Goal: Find specific page/section: Find specific page/section

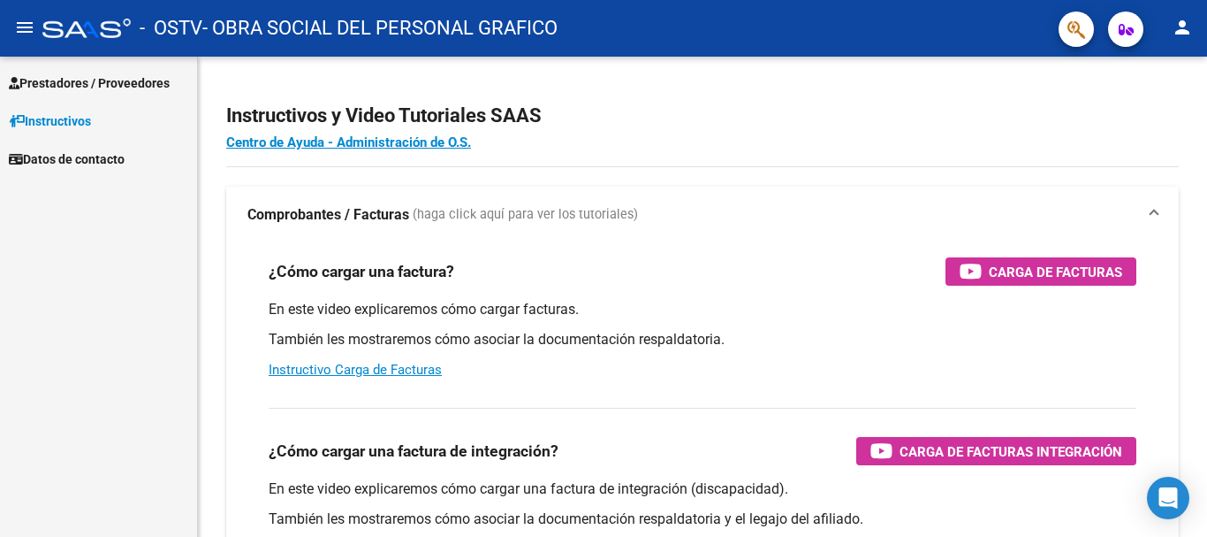
click at [114, 83] on span "Prestadores / Proveedores" at bounding box center [89, 82] width 161 height 19
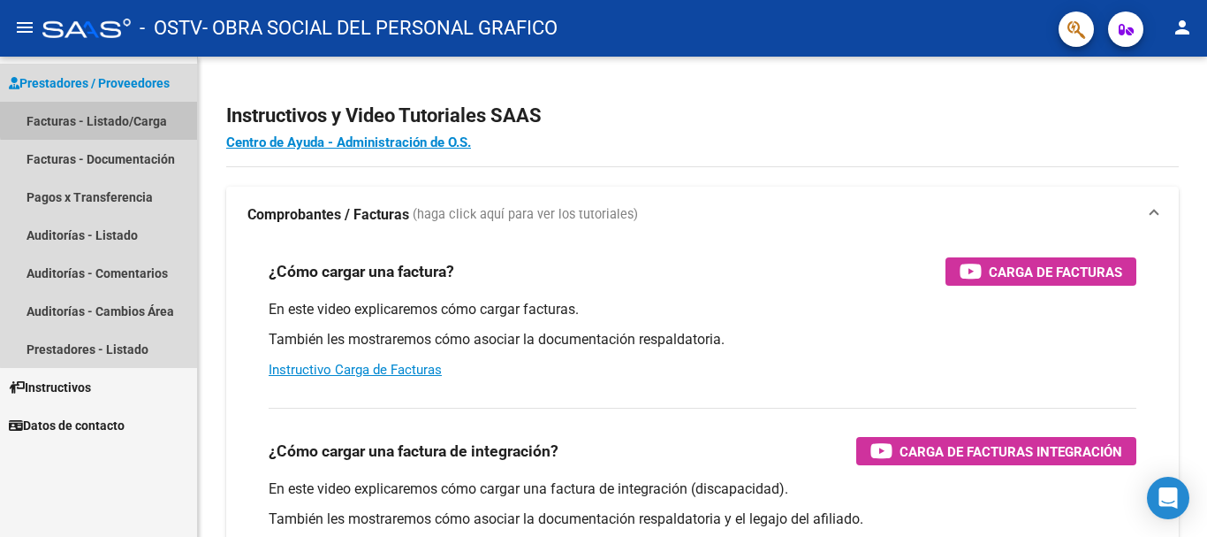
click at [125, 117] on link "Facturas - Listado/Carga" at bounding box center [98, 121] width 197 height 38
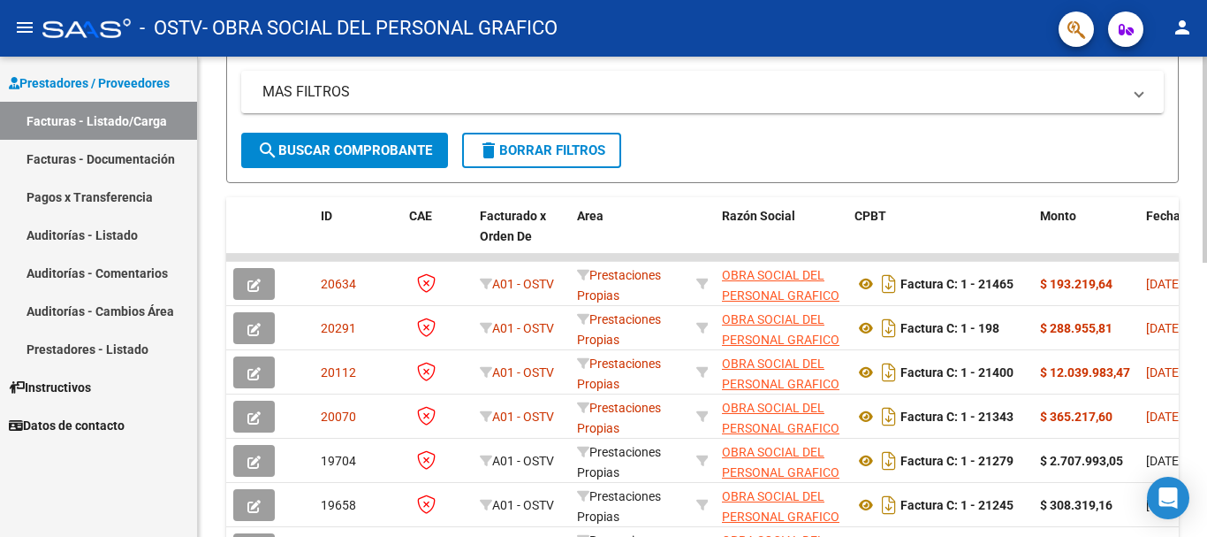
scroll to position [441, 0]
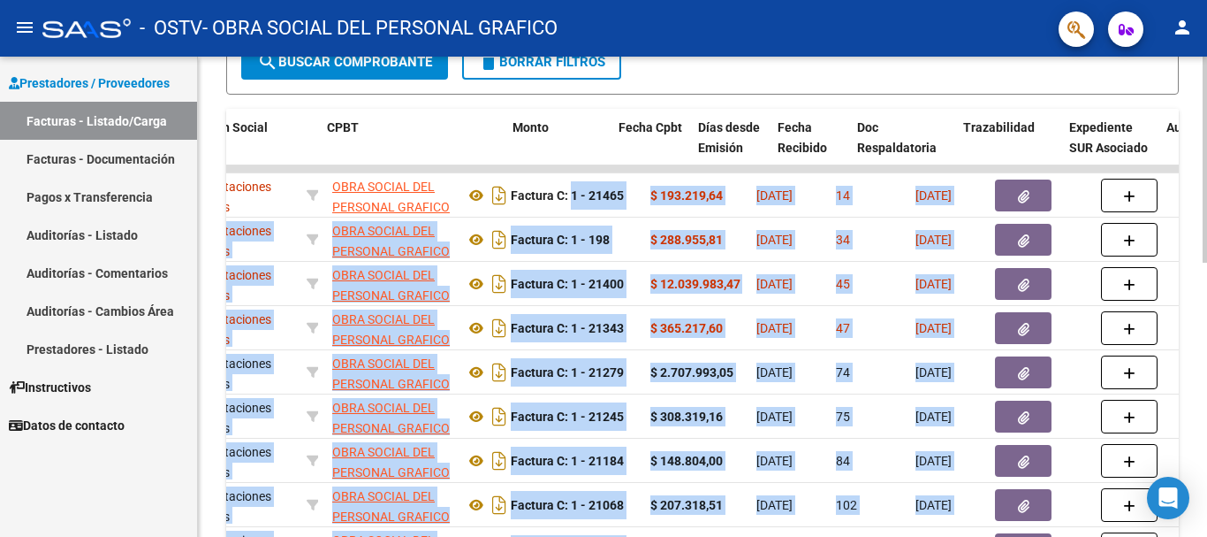
drag, startPoint x: 1012, startPoint y: 192, endPoint x: 1207, endPoint y: 190, distance: 194.5
click at [1207, 190] on div "Video tutorial PRESTADORES -> Listado de CPBTs Emitidos por Prestadores / Prove…" at bounding box center [705, 168] width 1014 height 1107
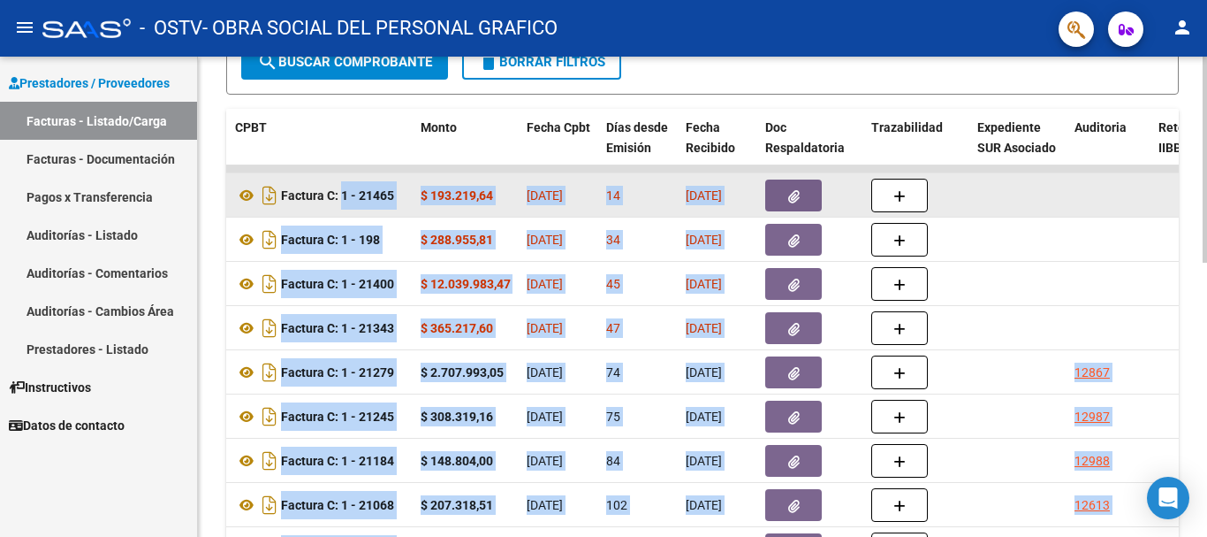
click at [1066, 189] on datatable-body-cell at bounding box center [1019, 194] width 97 height 43
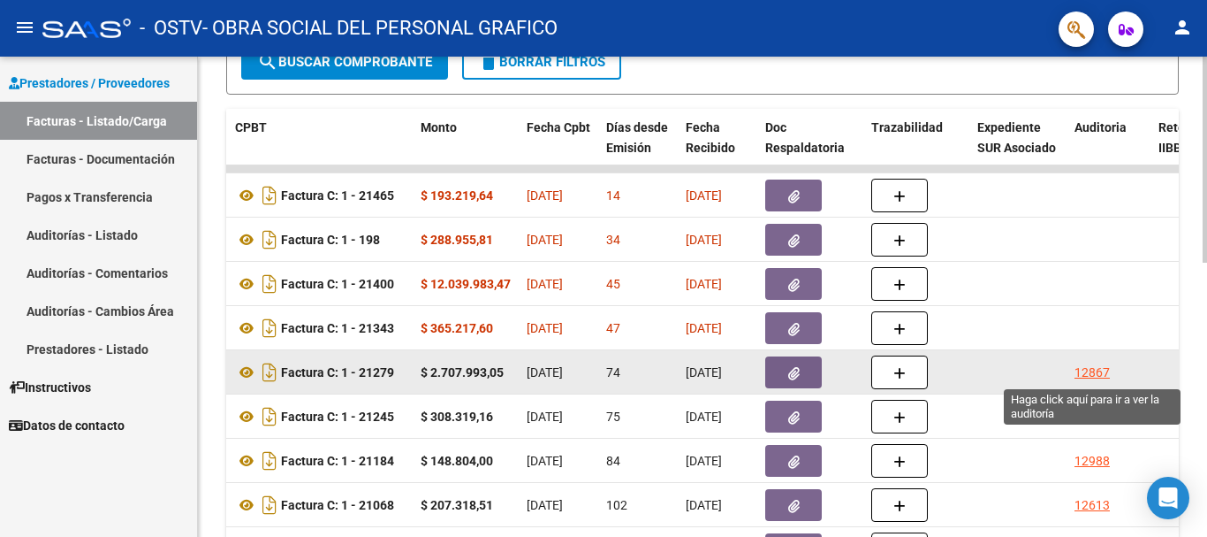
click at [1092, 363] on div "12867" at bounding box center [1092, 372] width 35 height 20
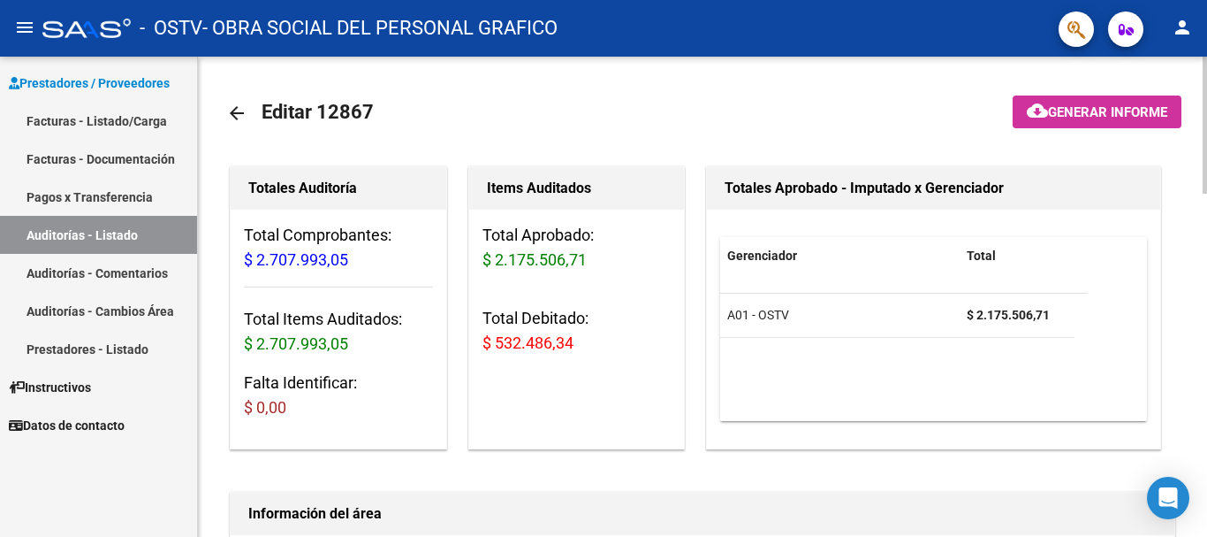
click at [233, 110] on mat-icon "arrow_back" at bounding box center [236, 113] width 21 height 21
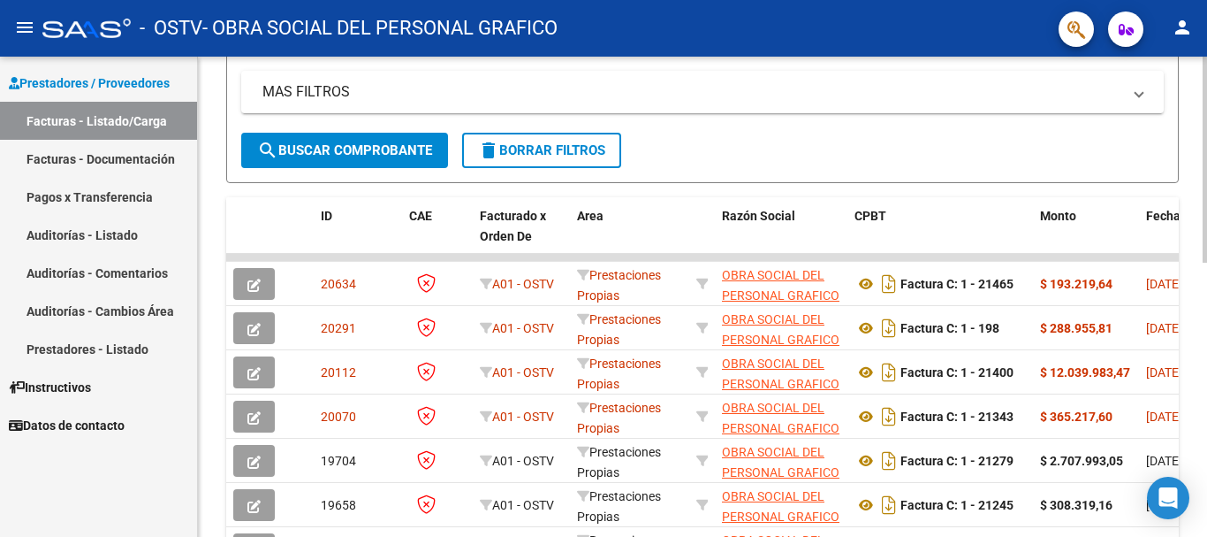
scroll to position [441, 0]
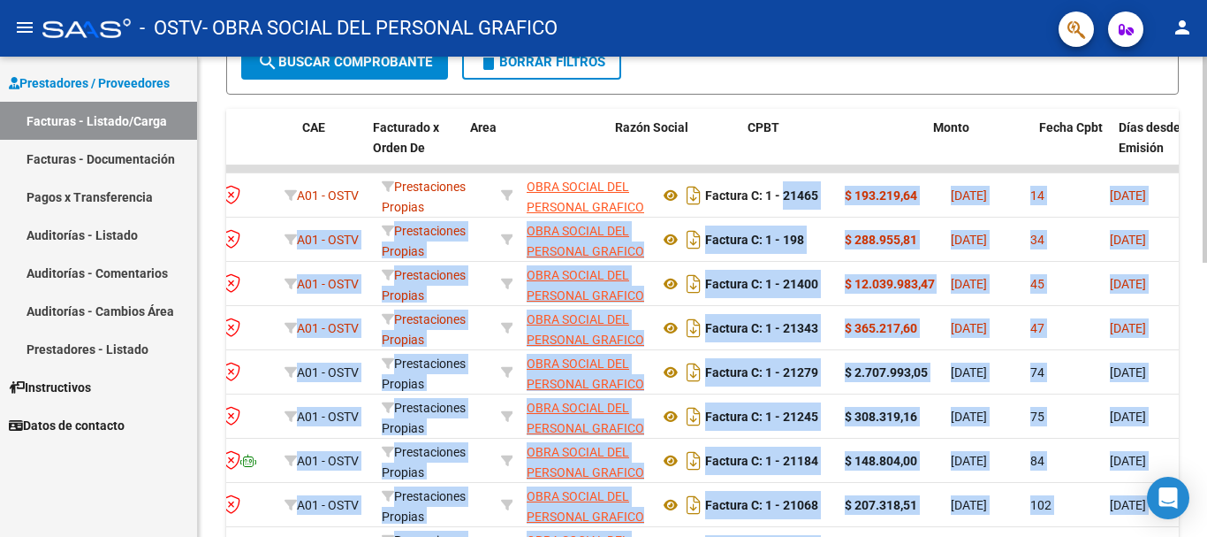
drag, startPoint x: 978, startPoint y: 196, endPoint x: 1205, endPoint y: 194, distance: 227.2
click at [1205, 194] on div "Video tutorial PRESTADORES -> Listado de CPBTs Emitidos por Prestadores / Prove…" at bounding box center [705, 168] width 1014 height 1107
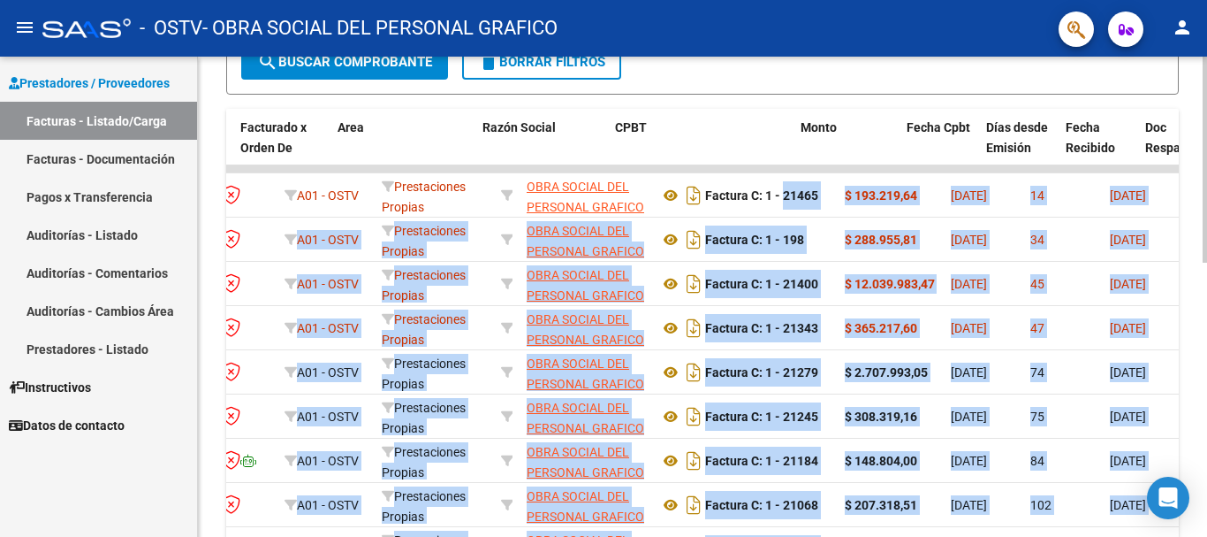
scroll to position [0, 240]
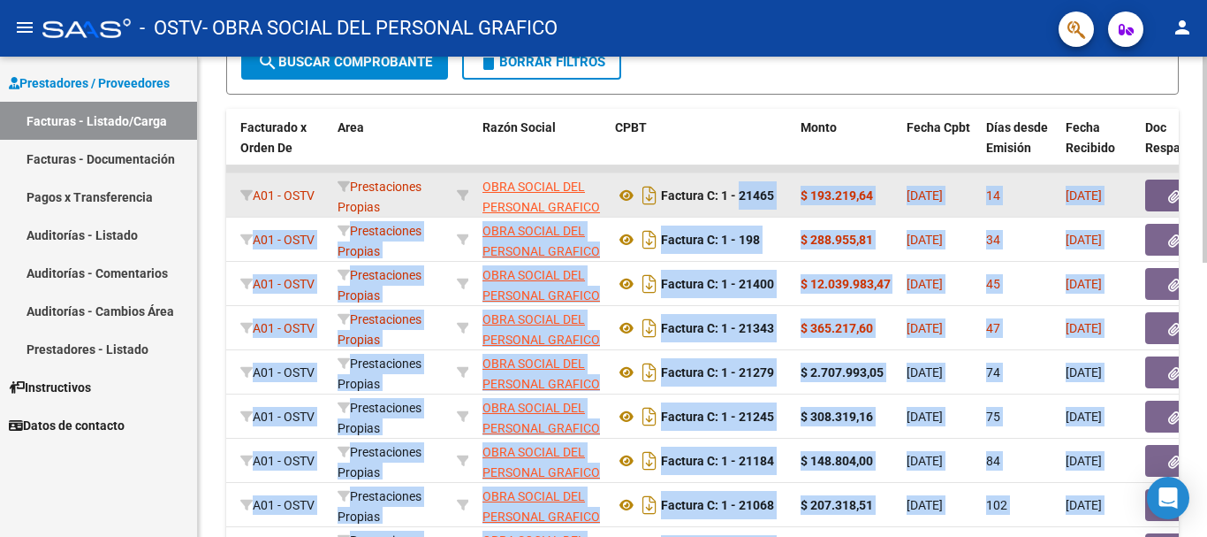
click at [923, 199] on span "[DATE]" at bounding box center [925, 195] width 36 height 14
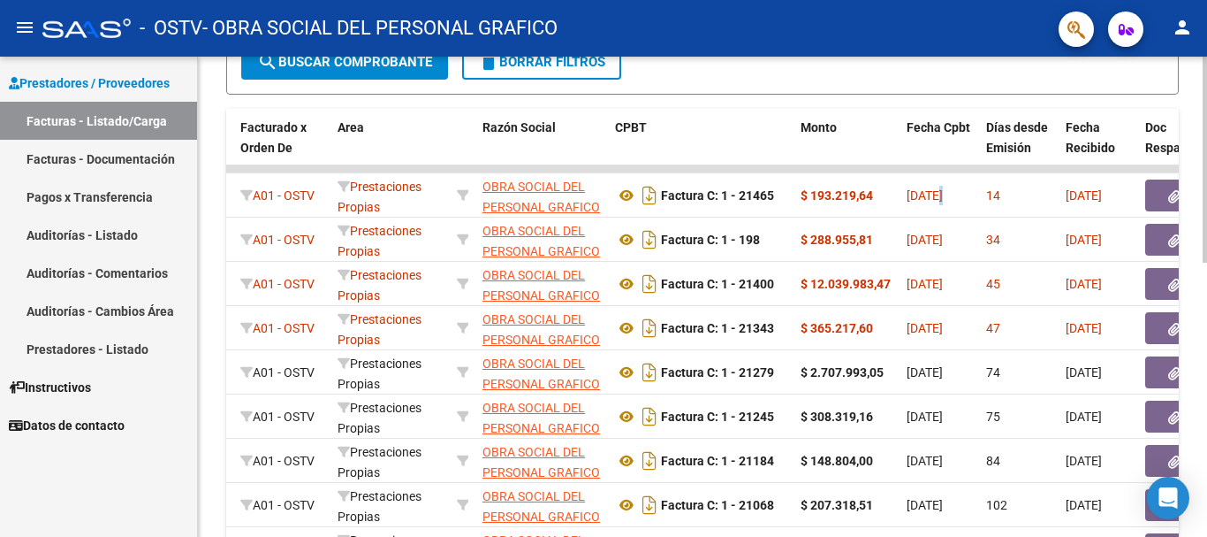
scroll to position [0, 1]
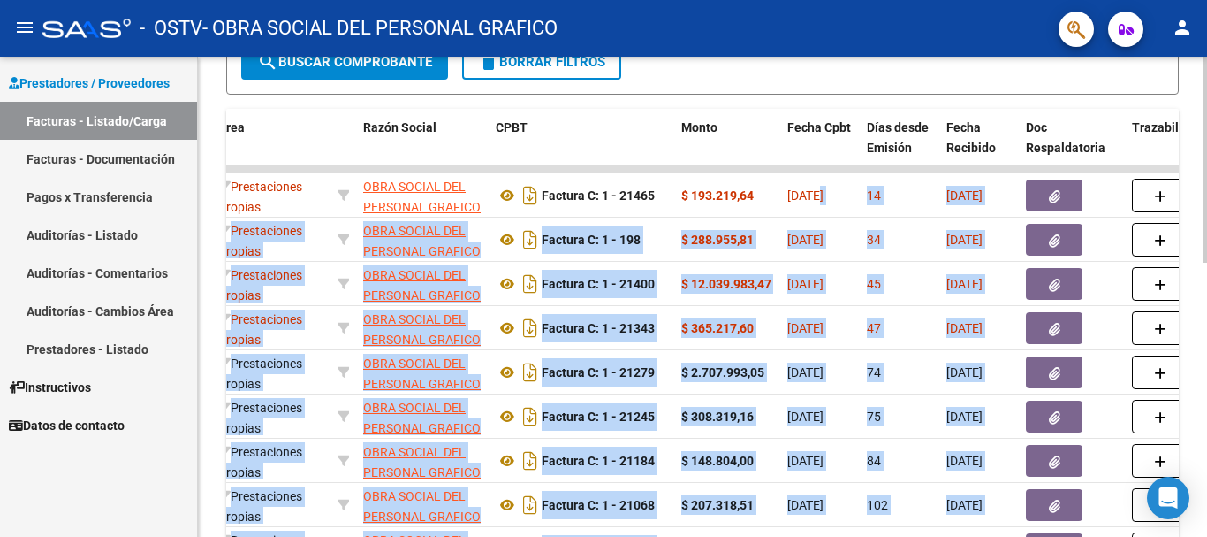
drag, startPoint x: 941, startPoint y: 194, endPoint x: 1207, endPoint y: 188, distance: 265.2
click at [1207, 188] on div "Video tutorial PRESTADORES -> Listado de CPBTs Emitidos por Prestadores / Prove…" at bounding box center [705, 168] width 1014 height 1107
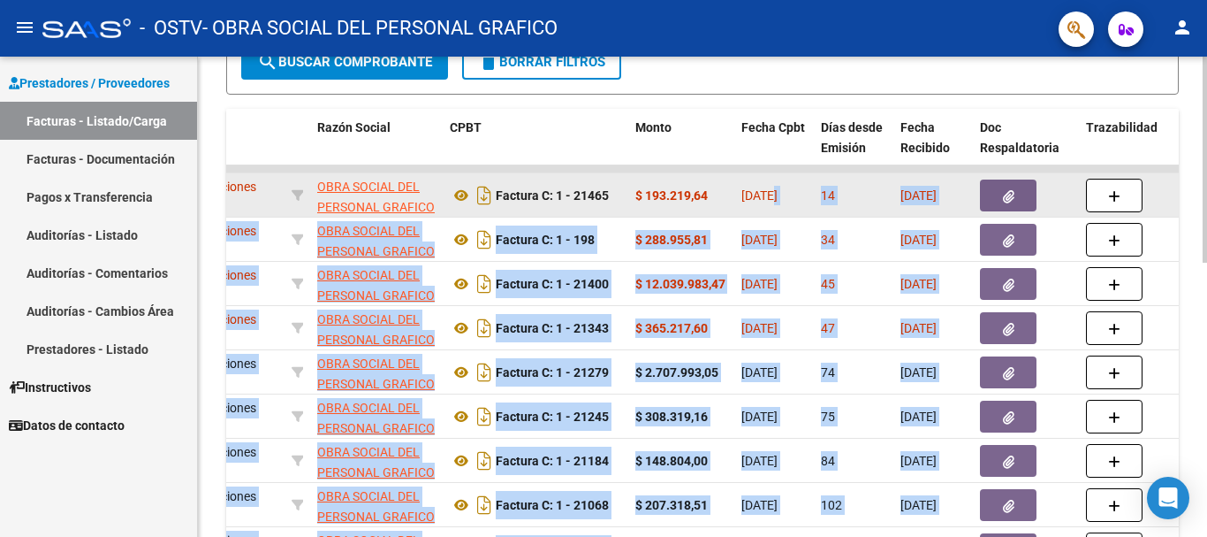
click at [657, 199] on strong "$ 193.219,64" at bounding box center [672, 195] width 72 height 14
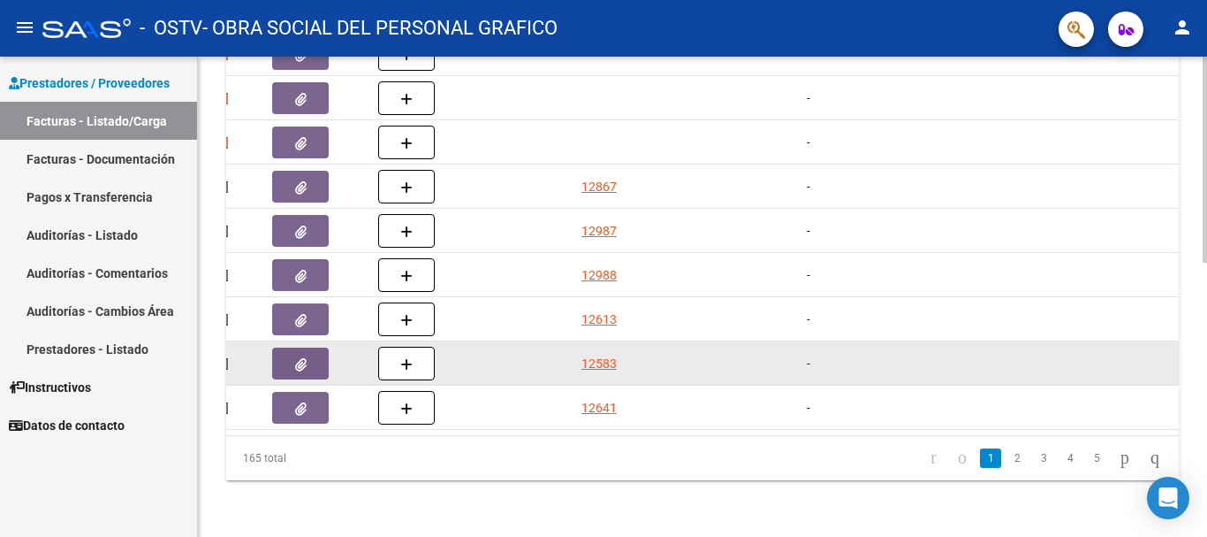
scroll to position [464, 0]
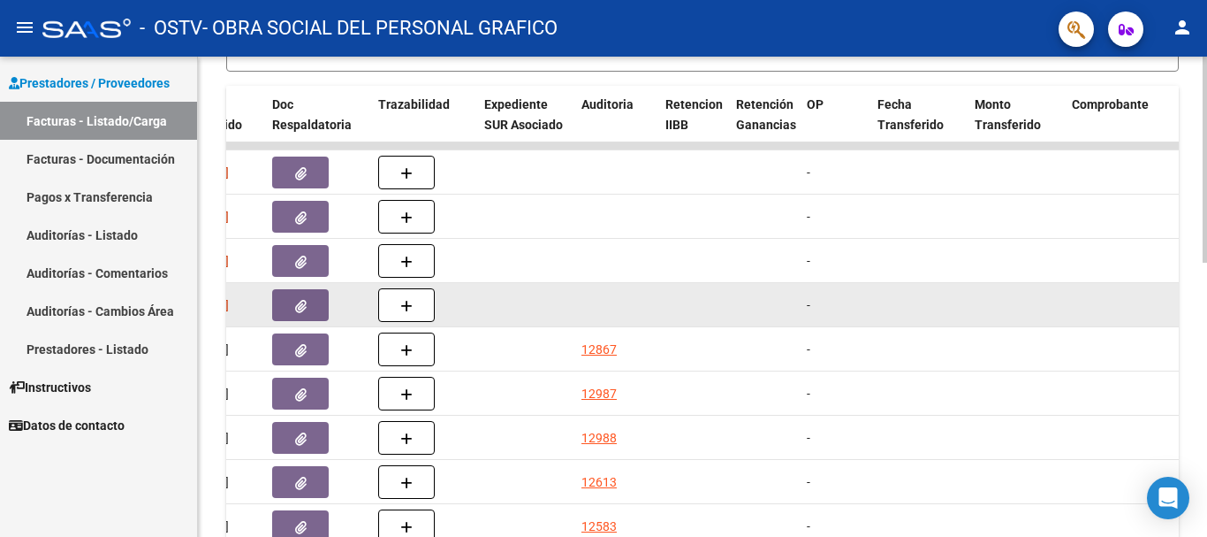
click at [622, 302] on datatable-body-cell at bounding box center [617, 304] width 84 height 43
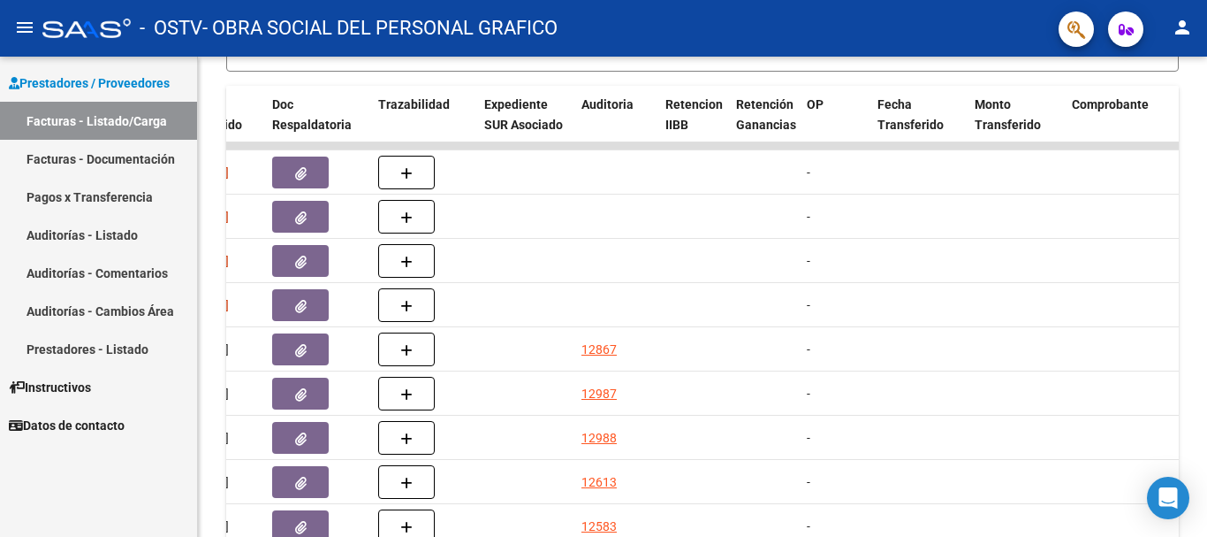
drag, startPoint x: 590, startPoint y: 315, endPoint x: 53, endPoint y: 240, distance: 542.7
click at [53, 240] on mat-sidenav-container "Prestadores / Proveedores Facturas - Listado/Carga Facturas - Documentación Pag…" at bounding box center [603, 297] width 1207 height 480
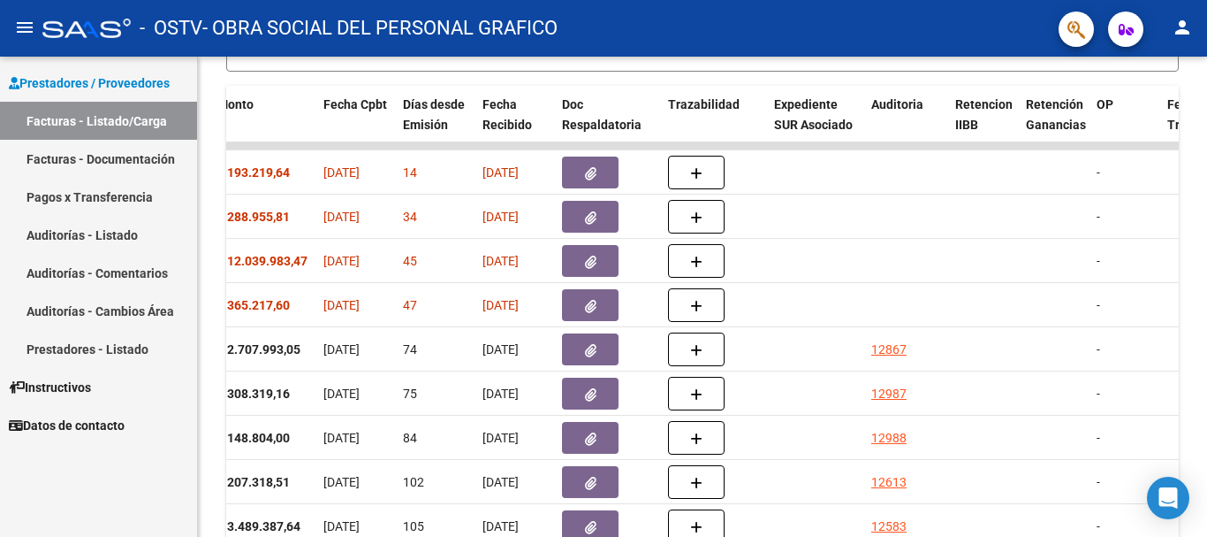
drag, startPoint x: 248, startPoint y: 257, endPoint x: 78, endPoint y: 247, distance: 170.9
click at [78, 247] on mat-sidenav-container "Prestadores / Proveedores Facturas - Listado/Carga Facturas - Documentación Pag…" at bounding box center [603, 297] width 1207 height 480
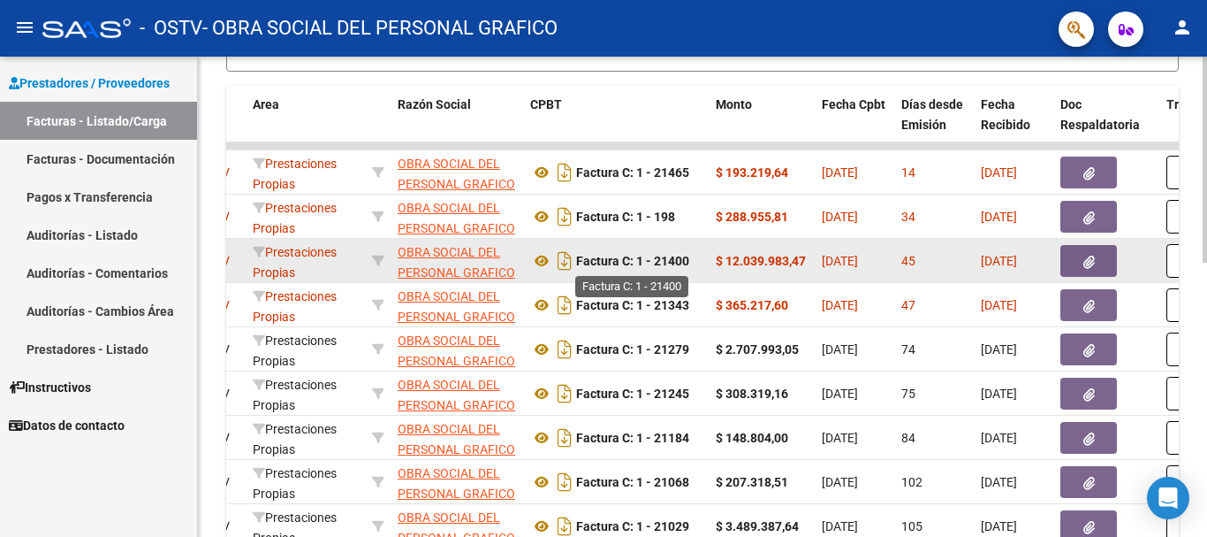
click at [666, 264] on strong "Factura C: 1 - 21400" at bounding box center [632, 261] width 113 height 14
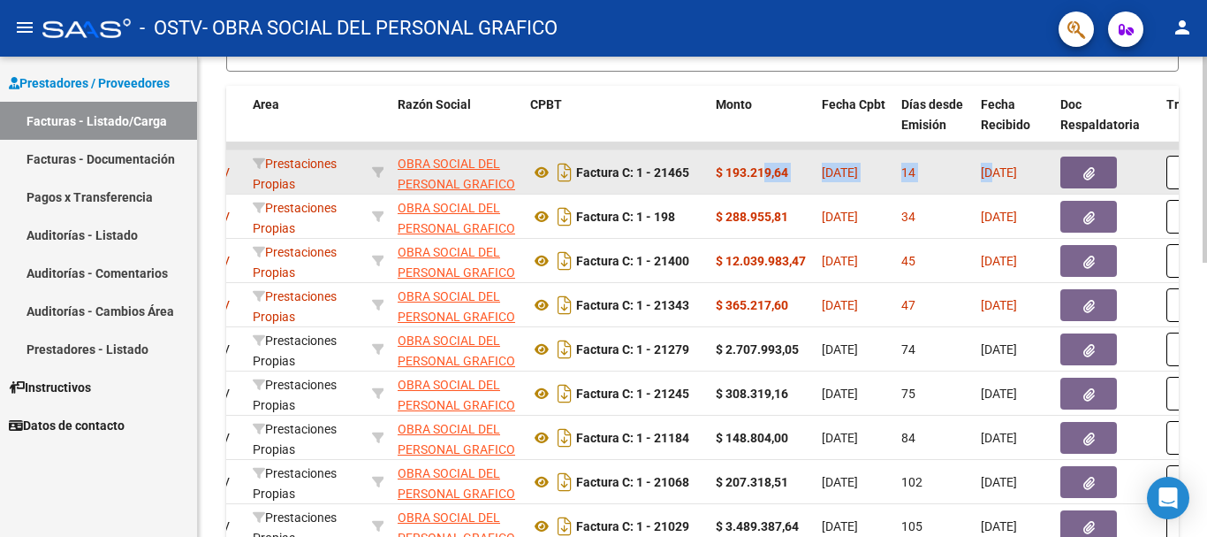
drag, startPoint x: 766, startPoint y: 171, endPoint x: 994, endPoint y: 177, distance: 227.3
